Goal: Task Accomplishment & Management: Use online tool/utility

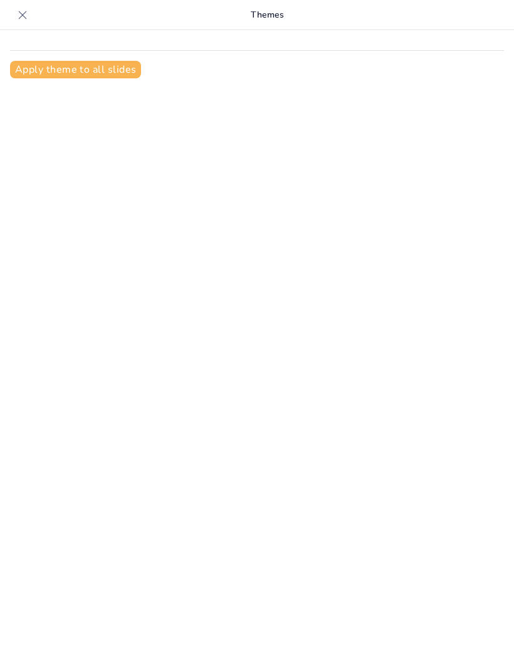
type input "New Sendsteps"
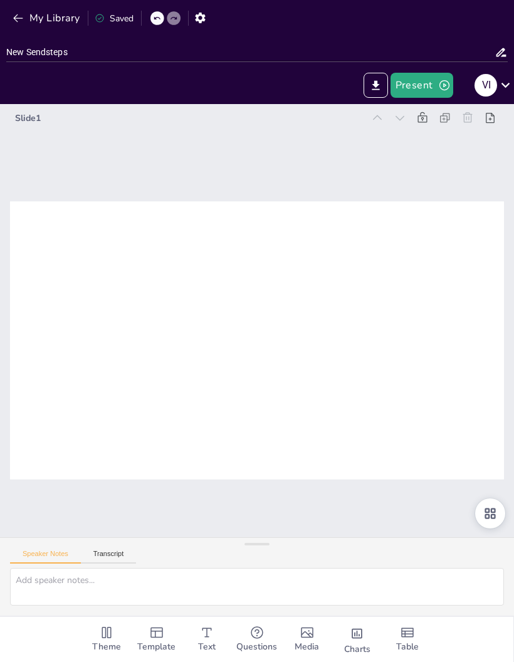
click at [117, 563] on button "Transcript" at bounding box center [109, 557] width 56 height 14
click at [513, 85] on icon at bounding box center [505, 84] width 17 height 17
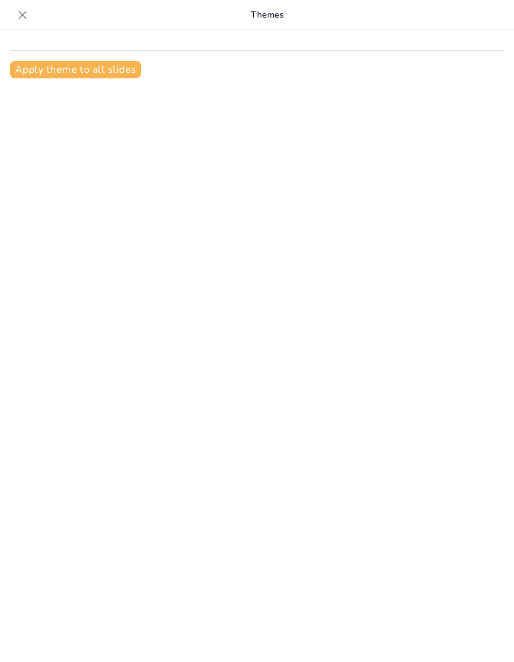
type input "Uso de aplicaciones de Apple: ¡Porque la vida es demasiado corta para usar apps…"
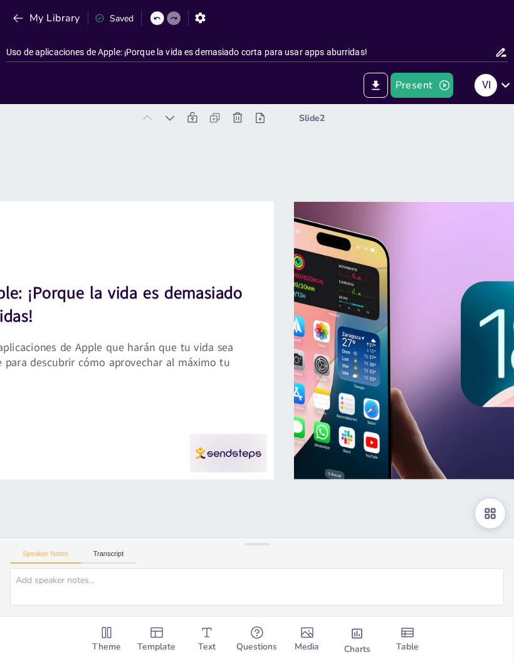
type textarea "Las aplicaciones son herramientas digitales que podemos descargar en nuestros d…"
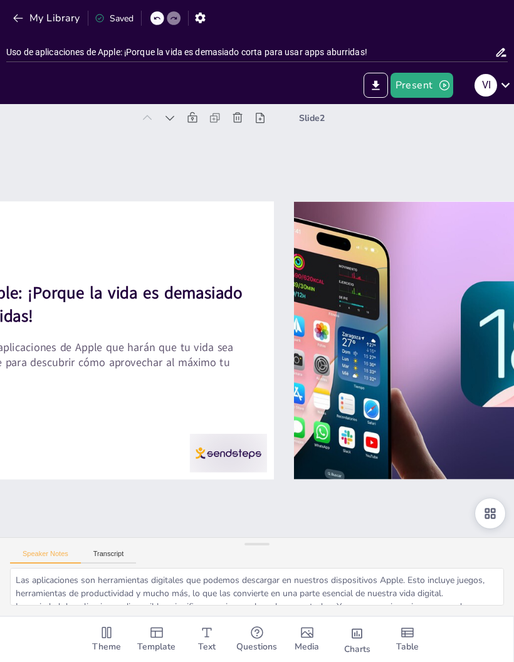
checkbox input "true"
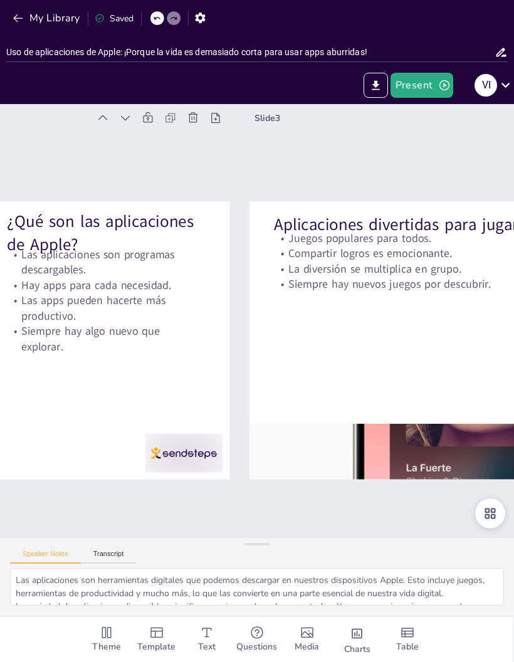
type textarea "Los juegos como "Among Us" y "Minecraft" son extremadamente populares entre los…"
checkbox input "true"
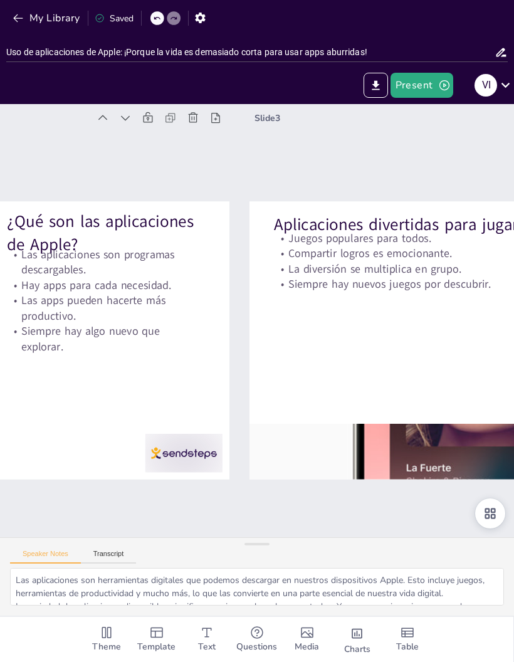
checkbox input "true"
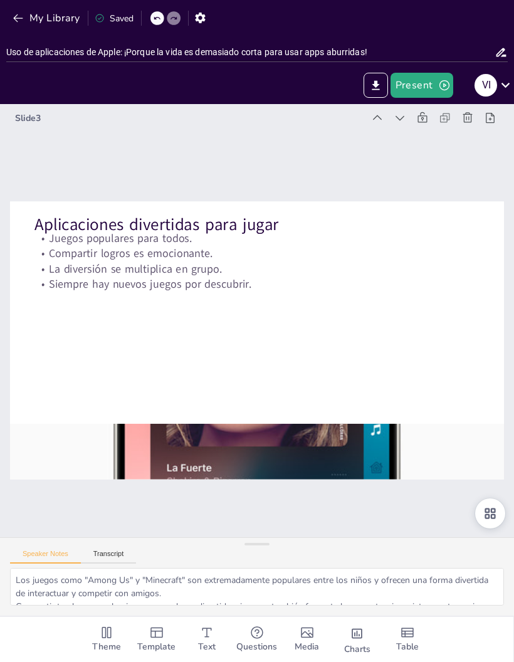
click at [372, 81] on icon "Export to PowerPoint" at bounding box center [375, 85] width 13 height 13
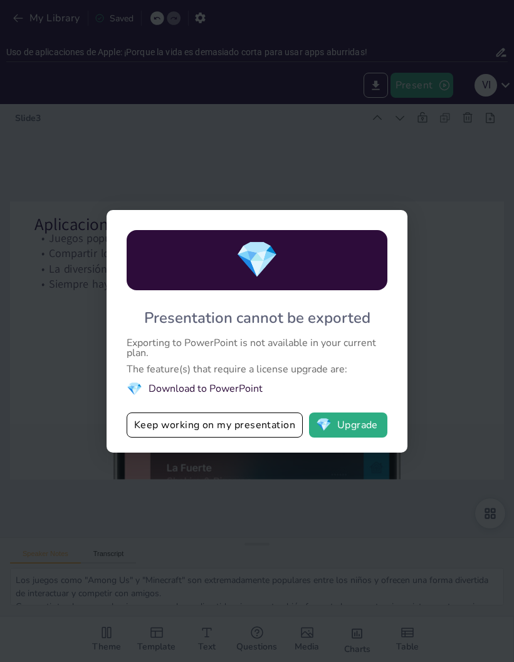
click at [263, 419] on button "Keep working on my presentation" at bounding box center [215, 424] width 176 height 25
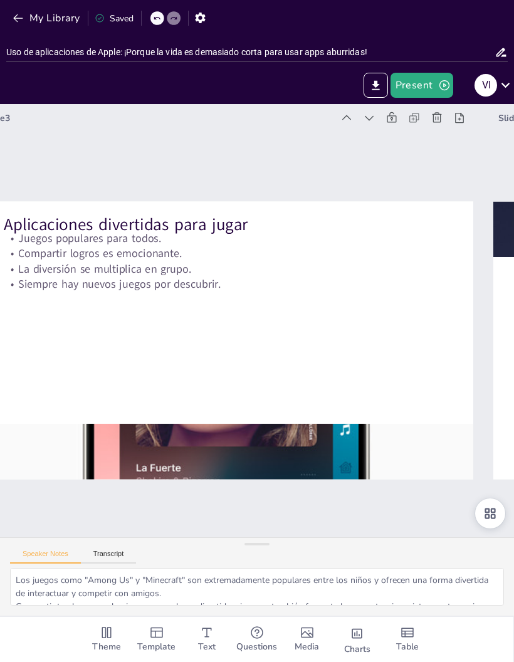
type textarea "El aprendizaje no tiene que ser una tarea aburrida. Con aplicaciones interactiv…"
checkbox input "true"
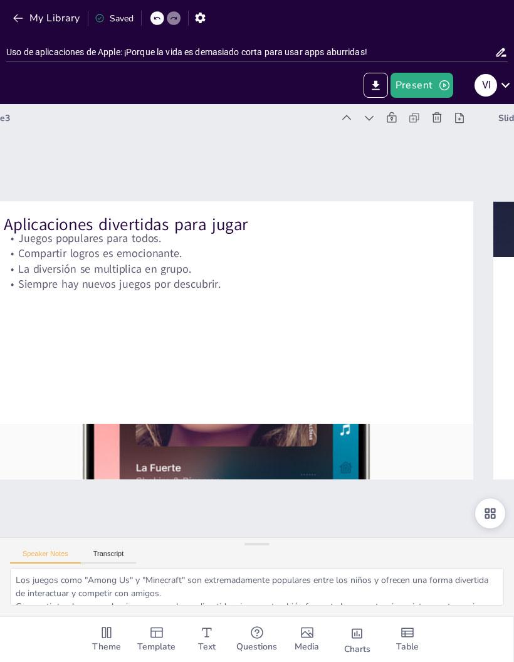
checkbox input "true"
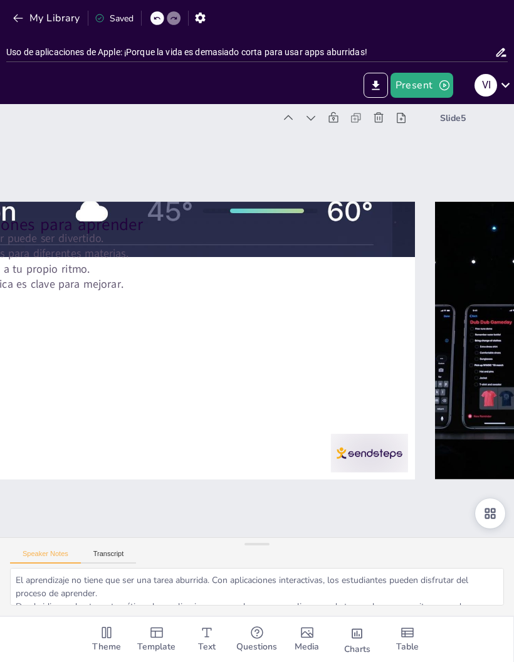
type textarea "Las aplicaciones de creación permiten a los usuarios expresar su creatividad de…"
checkbox input "true"
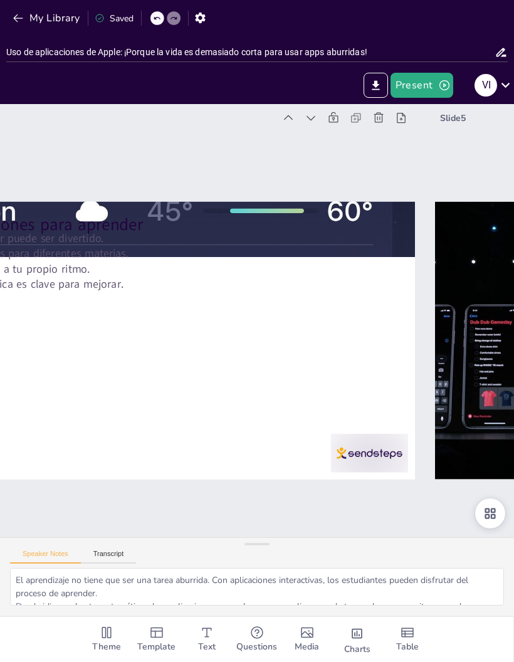
checkbox input "true"
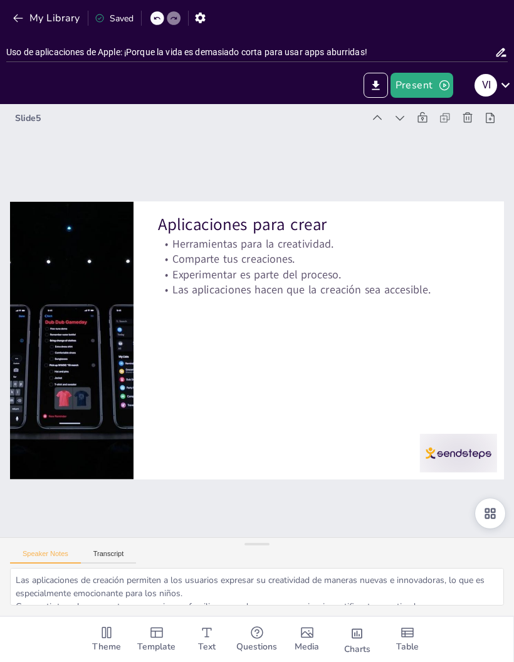
type textarea "Las aplicaciones que combinan ejercicio con juegos o historias pueden hacer que…"
checkbox input "true"
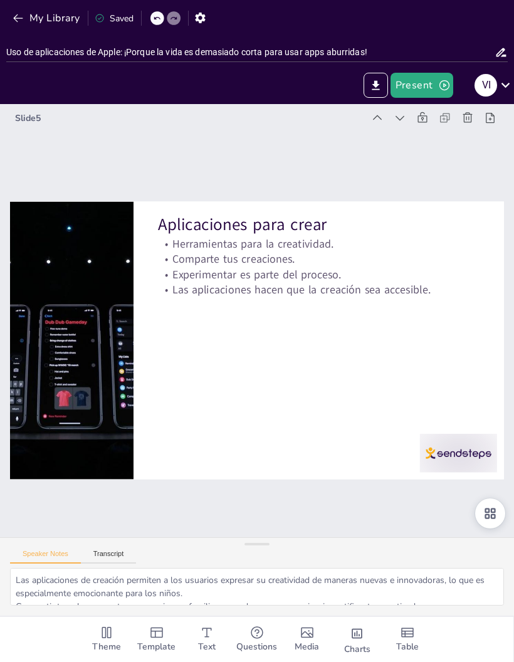
checkbox input "true"
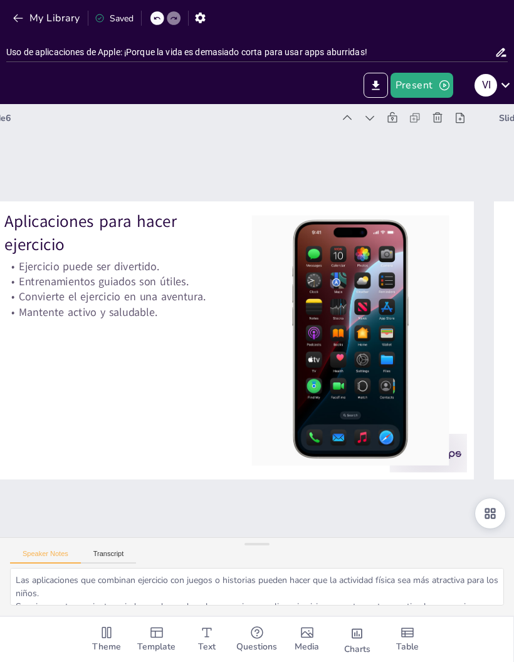
type textarea "La posibilidad de escuchar música en cualquier lugar y en cualquier momento es …"
checkbox input "true"
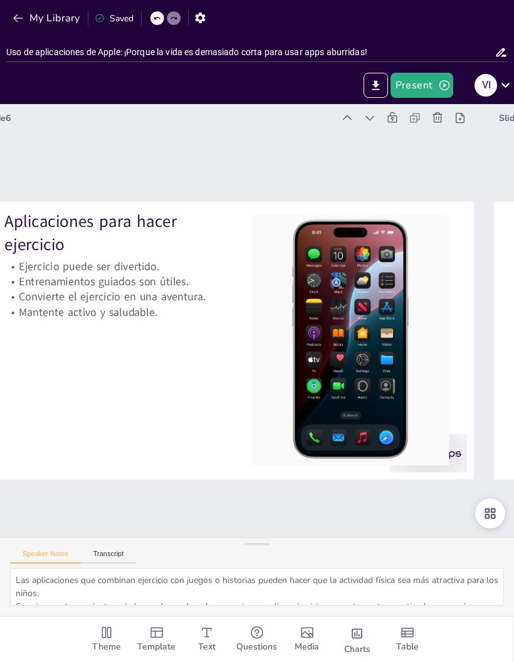
checkbox input "true"
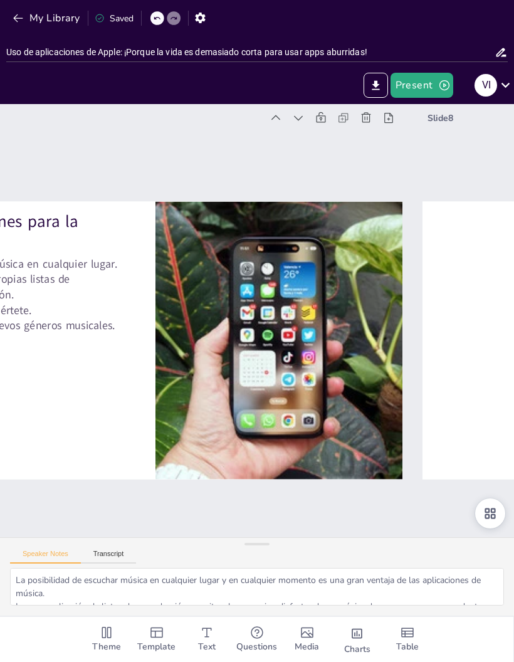
checkbox input "true"
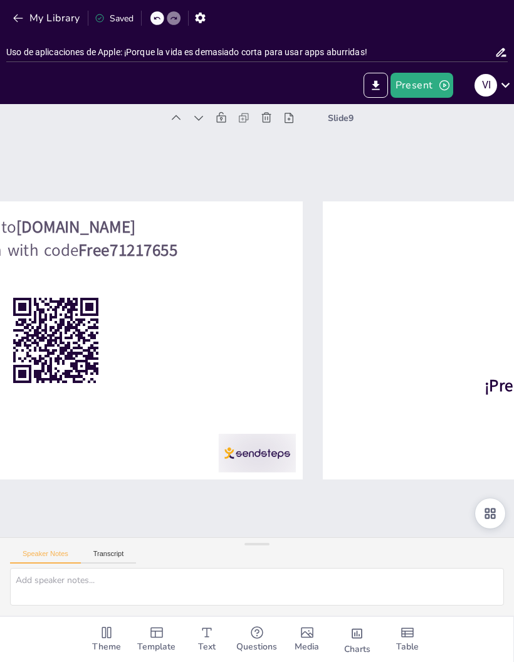
checkbox input "true"
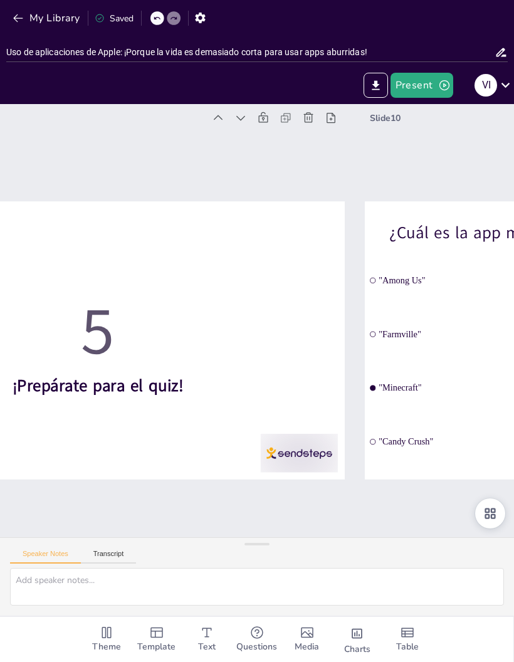
type textarea "La respuesta correcta es "Minecraft", una de las aplicaciones mencionadas en la…"
checkbox input "true"
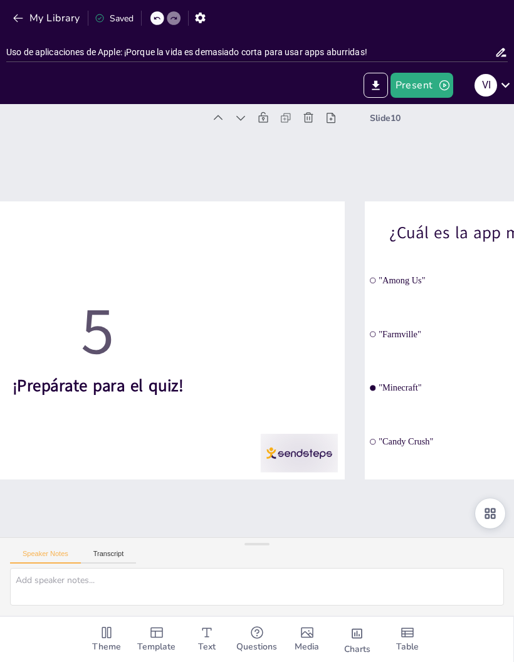
checkbox input "true"
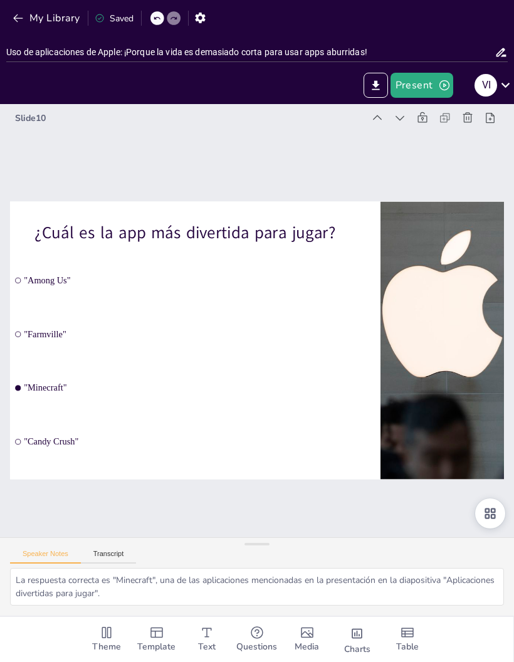
checkbox input "true"
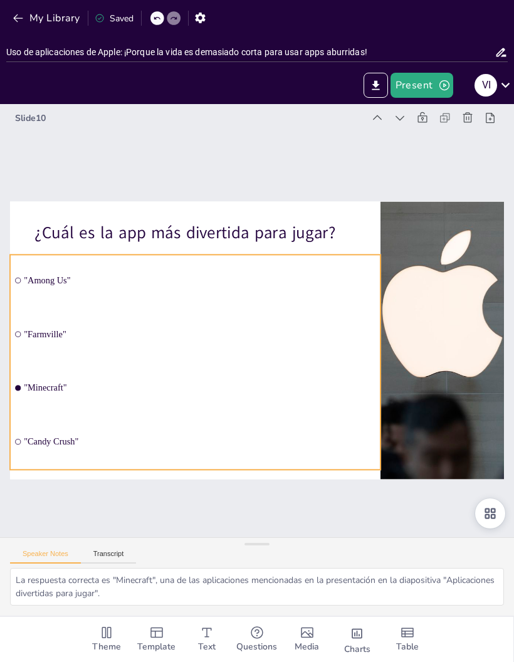
click at [47, 389] on span ""Minecraft"" at bounding box center [169, 323] width 244 height 269
checkbox input "true"
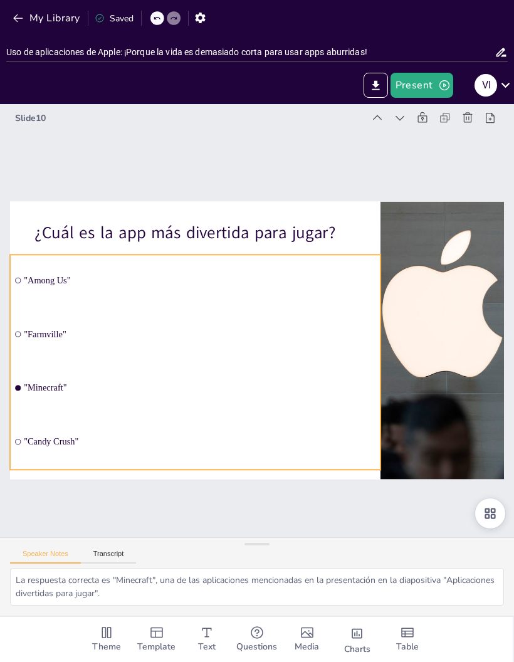
checkbox input "true"
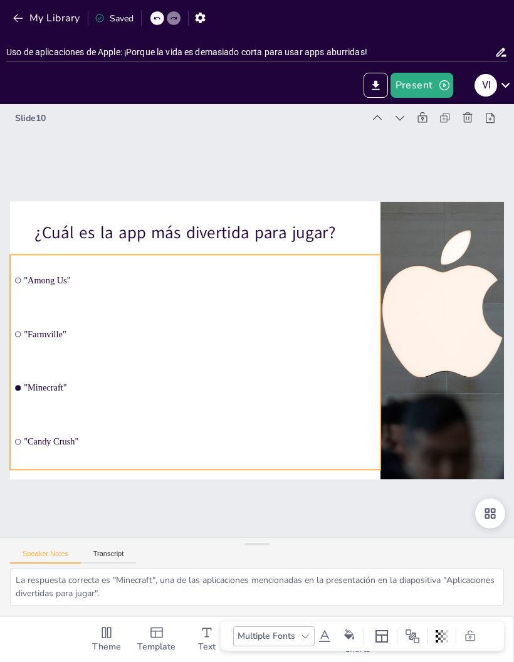
checkbox input "true"
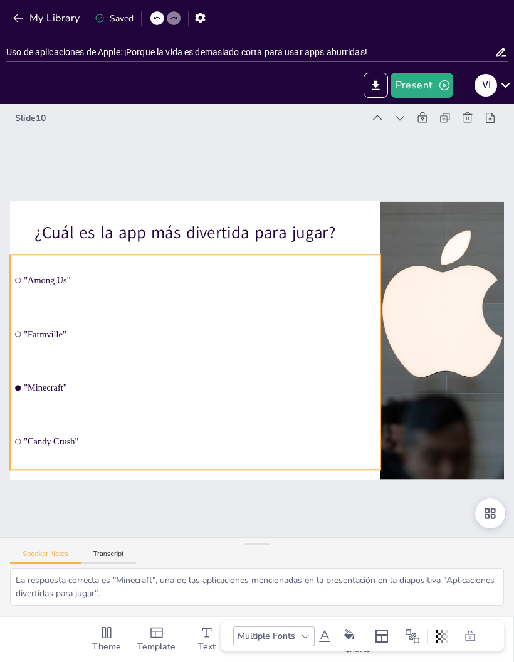
checkbox input "true"
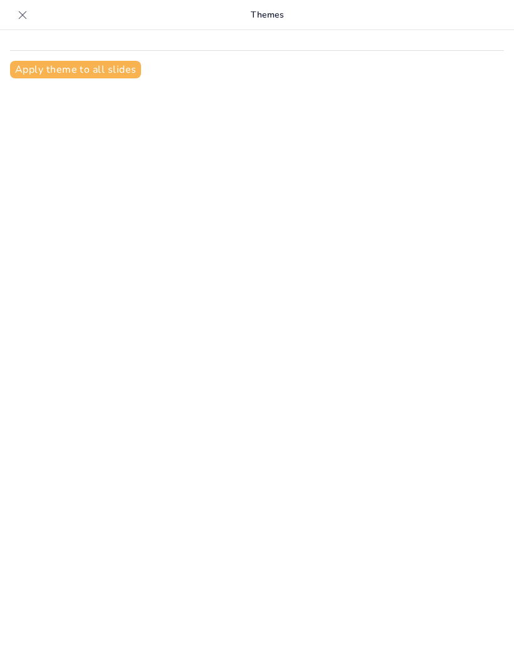
type input "Uso de aplicaciones de Apple: ¡Porque la vida es demasiado corta para usar apps…"
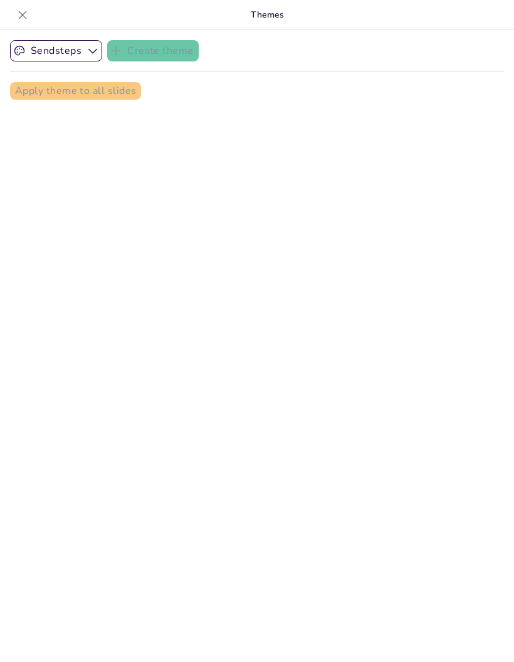
checkbox input "true"
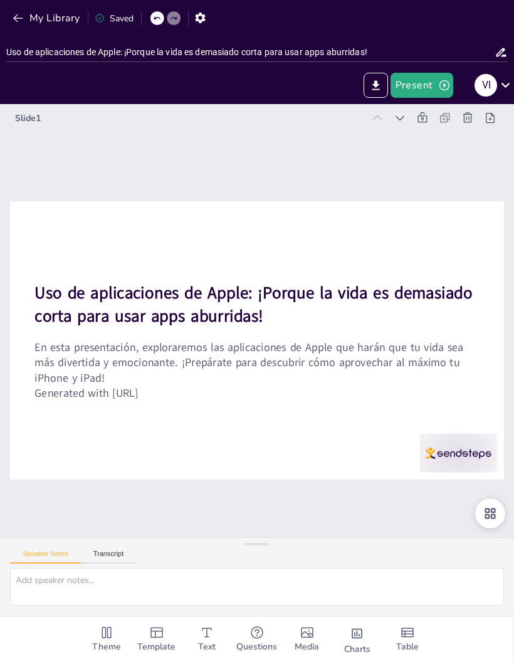
click at [477, 545] on icon at bounding box center [469, 536] width 16 height 16
checkbox input "true"
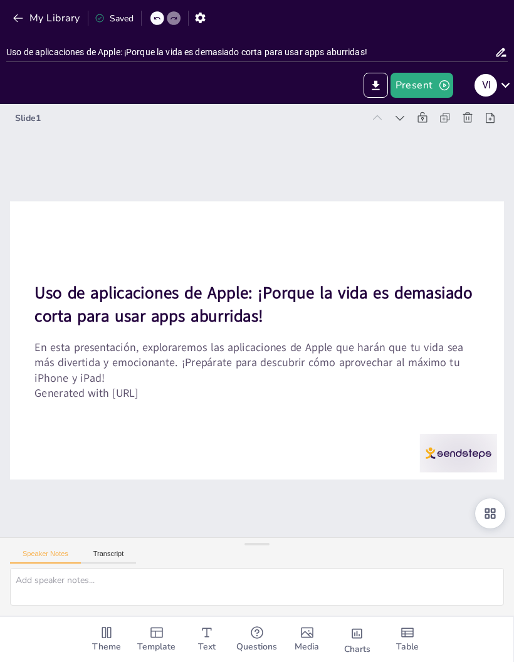
checkbox input "true"
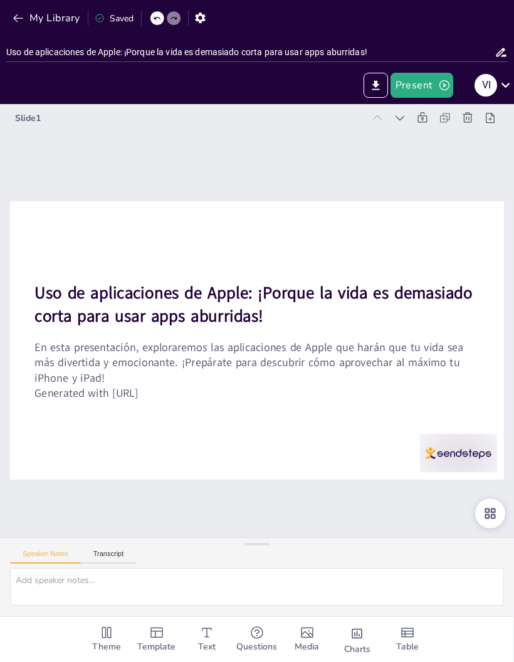
checkbox input "true"
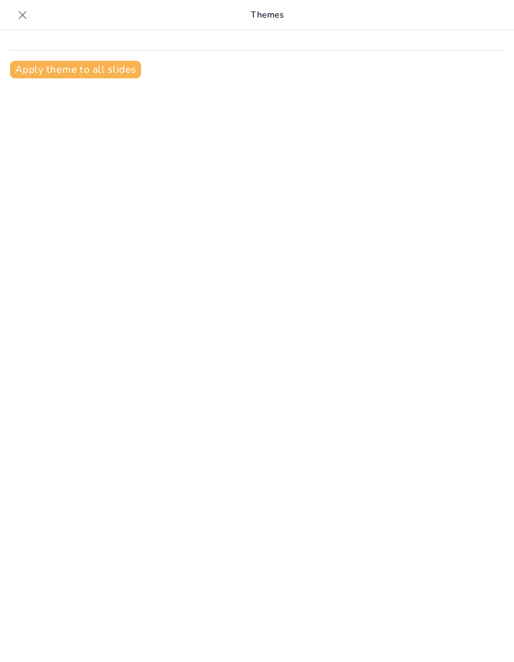
type input "Uso de aplicaciones de Apple: ¡Porque la vida es demasiado corta para usar apps…"
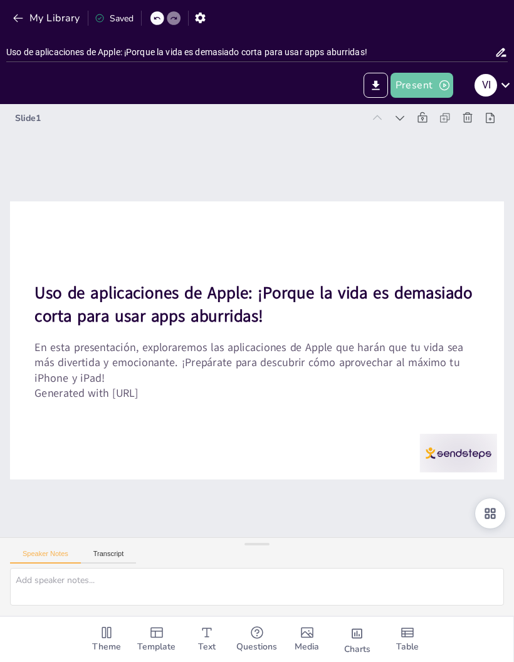
click at [421, 75] on button "Present" at bounding box center [421, 85] width 63 height 25
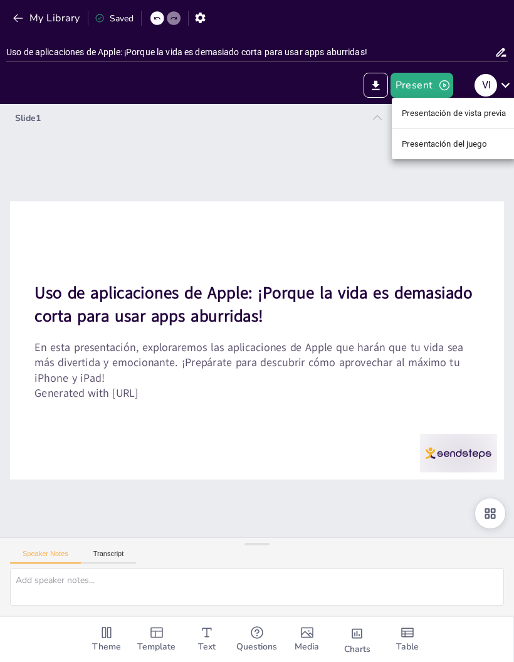
click at [487, 141] on font "Presentación del juego" at bounding box center [444, 143] width 85 height 9
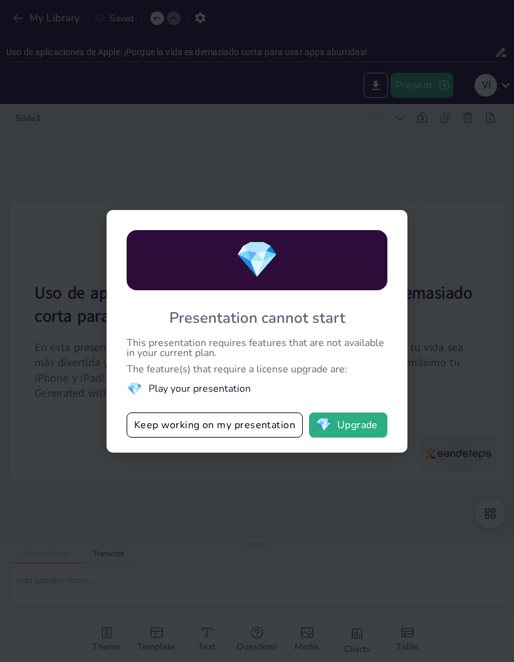
click at [360, 431] on button "💎 Upgrade" at bounding box center [348, 424] width 78 height 25
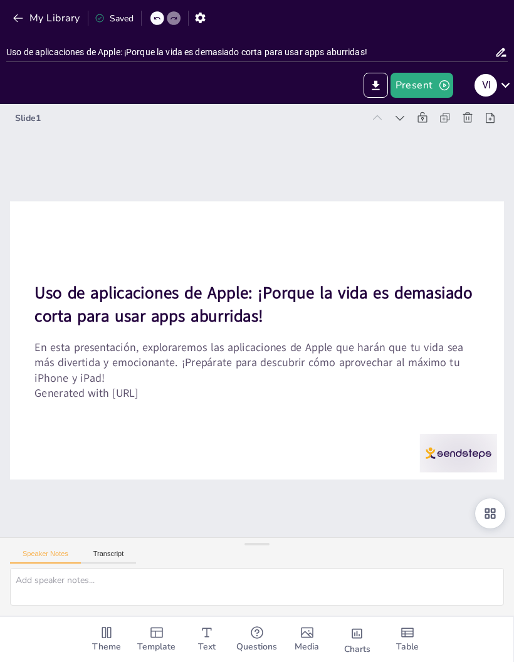
checkbox input "true"
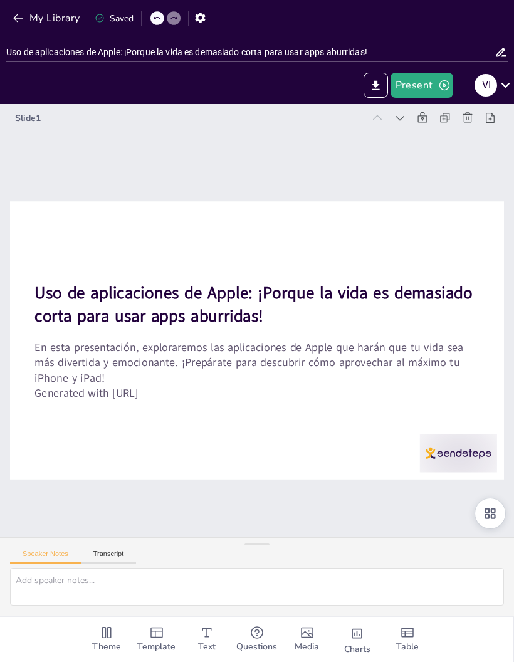
click at [430, 85] on button "Present" at bounding box center [421, 85] width 63 height 25
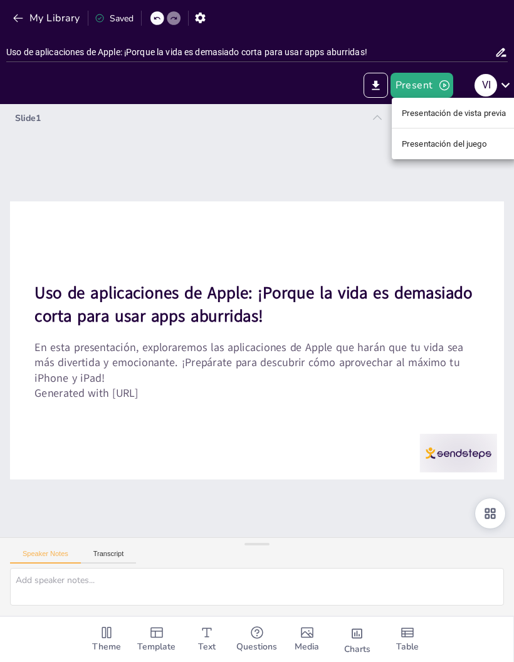
click at [477, 114] on font "Presentación de vista previa" at bounding box center [454, 112] width 105 height 9
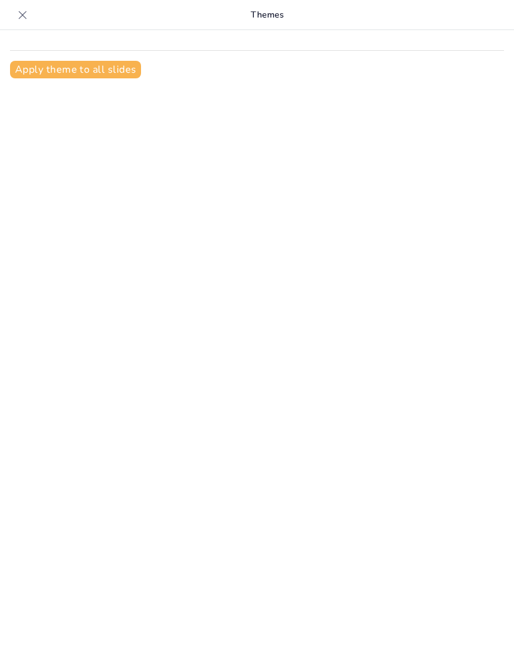
type input "Uso de aplicaciones de Apple: ¡Porque la vida es demasiado corta para usar apps…"
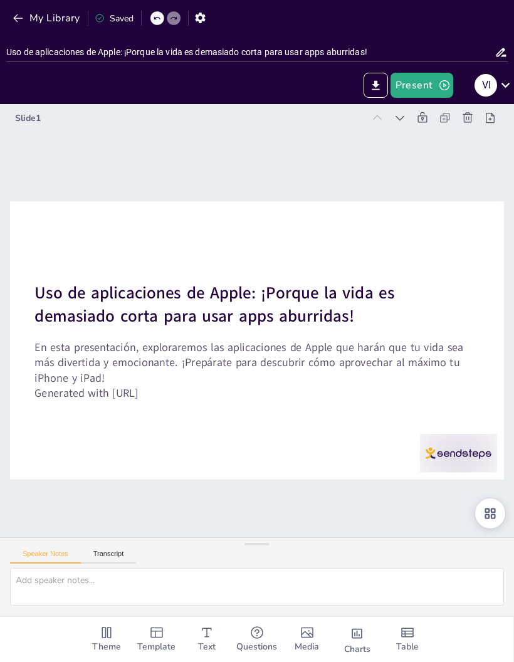
click at [420, 83] on button "Present" at bounding box center [421, 85] width 63 height 25
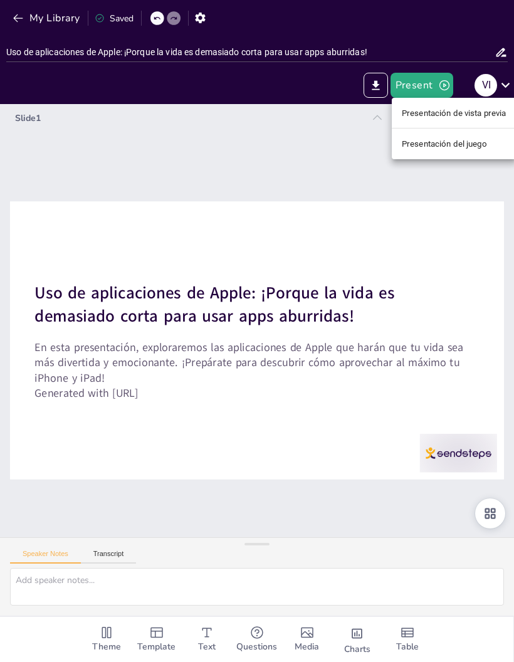
click at [487, 112] on font "Presentación de vista previa" at bounding box center [454, 112] width 105 height 9
